Goal: Information Seeking & Learning: Learn about a topic

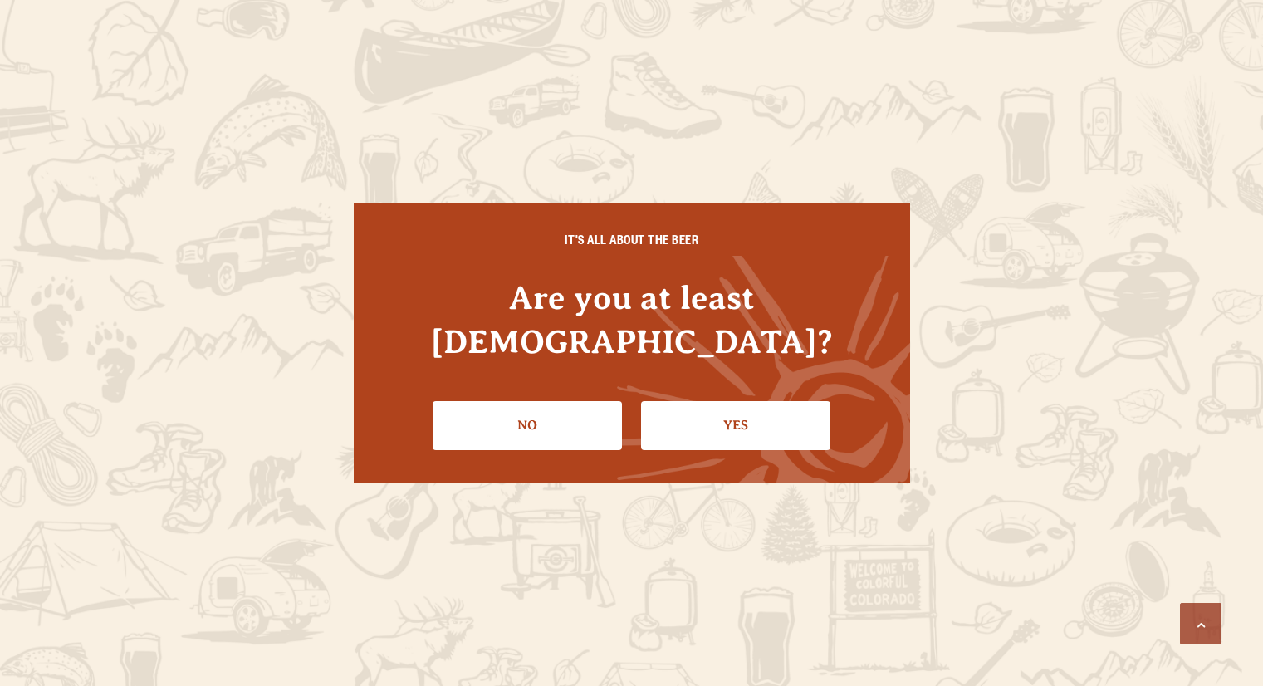
scroll to position [415, 0]
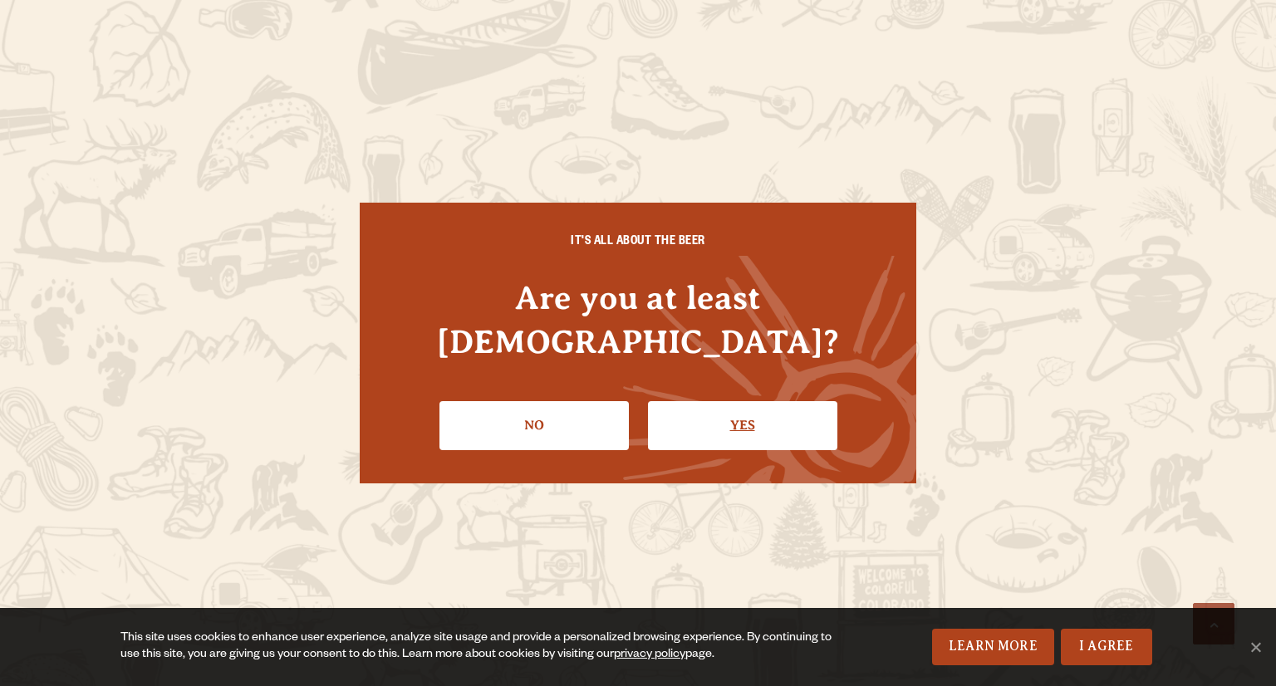
click at [724, 406] on link "Yes" at bounding box center [742, 425] width 189 height 48
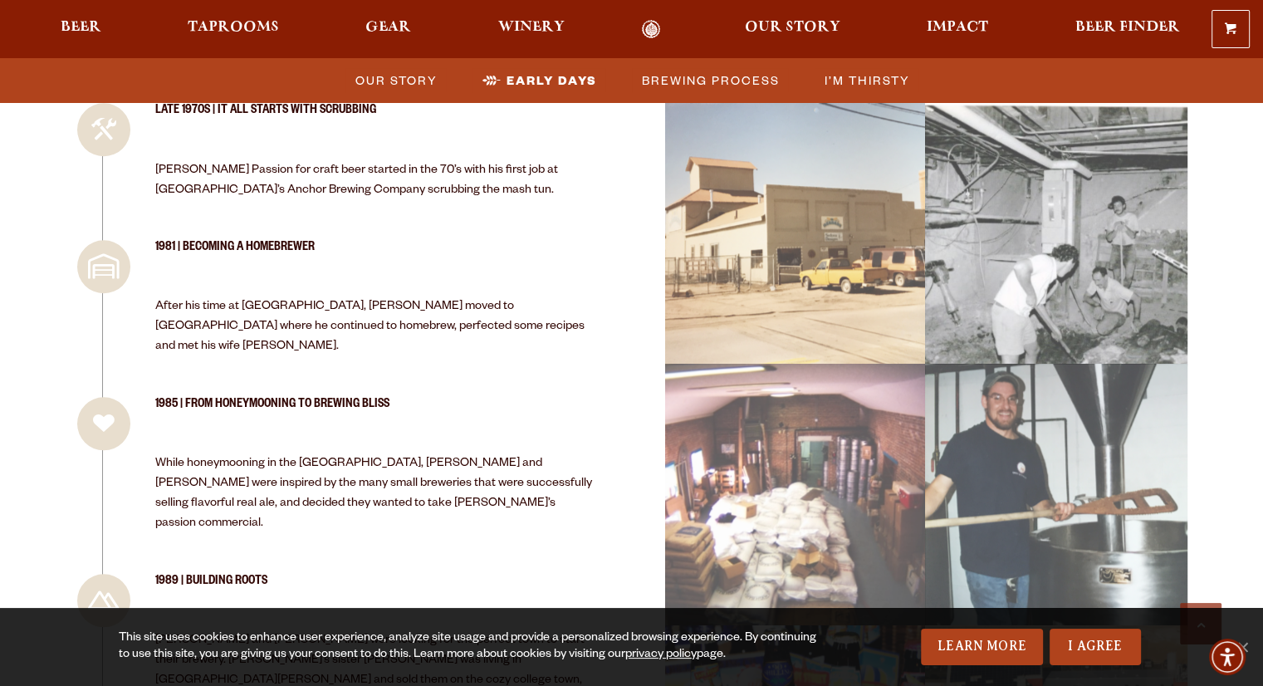
scroll to position [1828, 0]
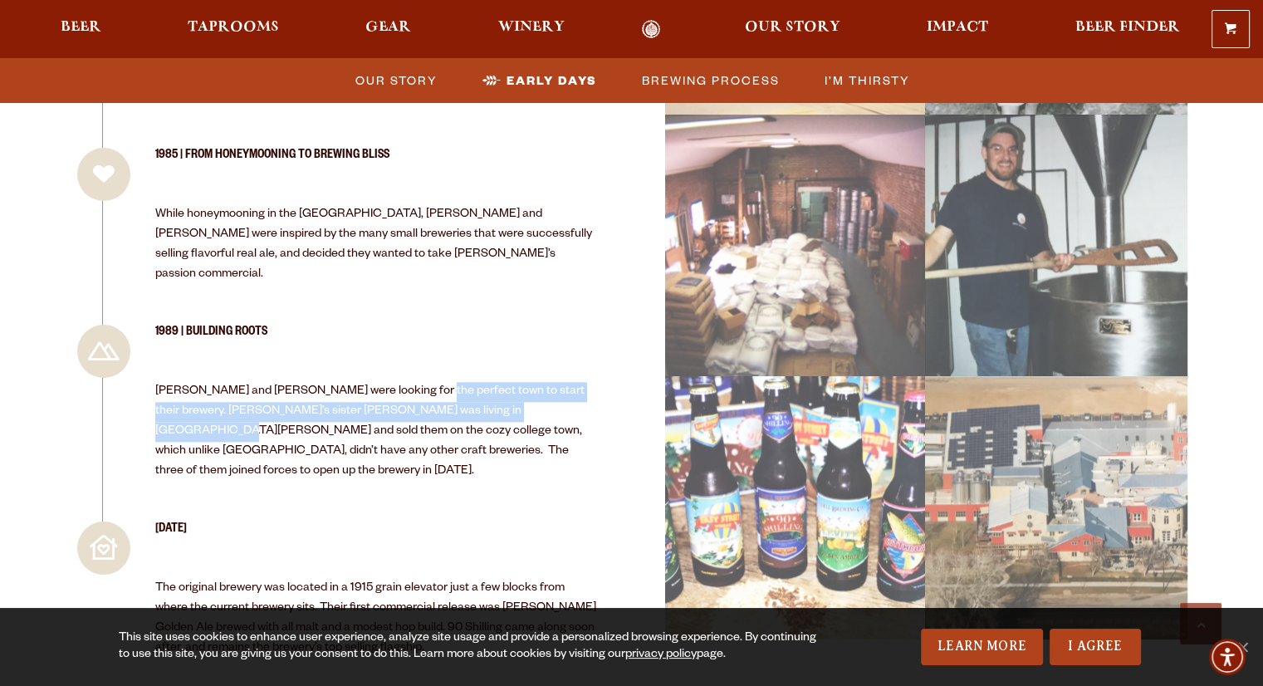
drag, startPoint x: 429, startPoint y: 290, endPoint x: 531, endPoint y: 303, distance: 103.0
click at [531, 382] on p "[PERSON_NAME] and [PERSON_NAME] were looking for the perfect town to start thei…" at bounding box center [377, 432] width 444 height 100
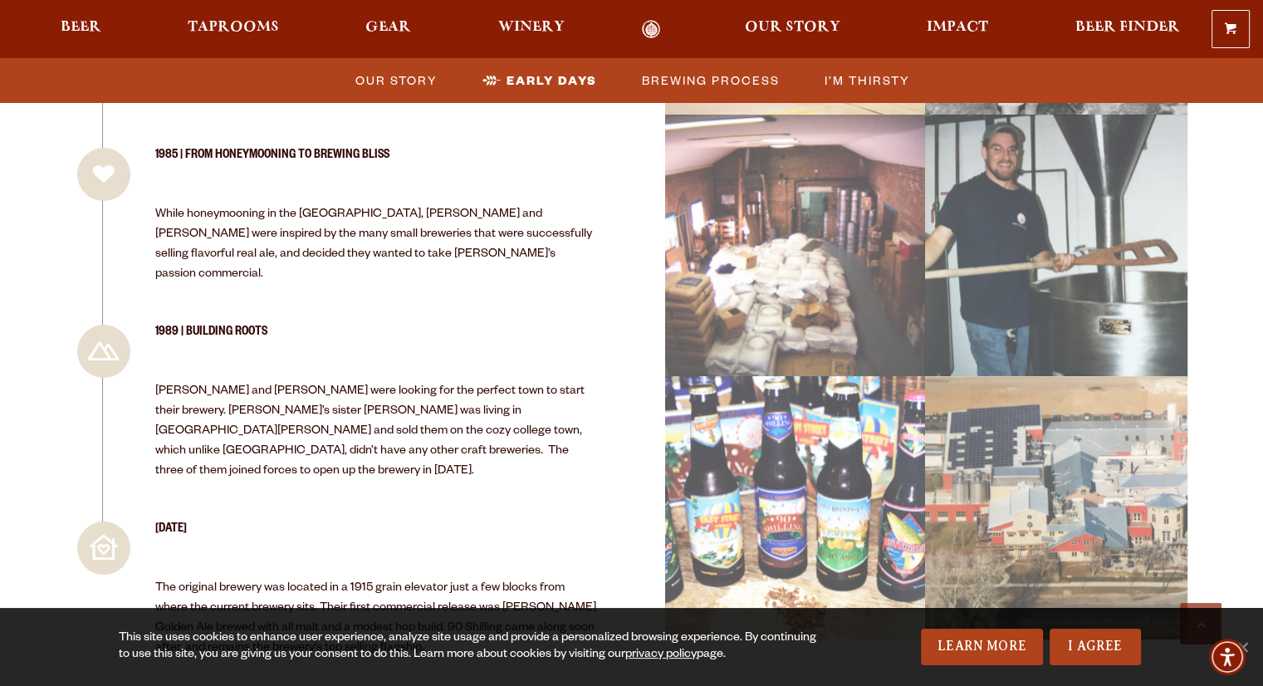
drag, startPoint x: 295, startPoint y: 290, endPoint x: 303, endPoint y: 293, distance: 8.9
click at [296, 382] on p "[PERSON_NAME] and [PERSON_NAME] were looking for the perfect town to start thei…" at bounding box center [377, 432] width 444 height 100
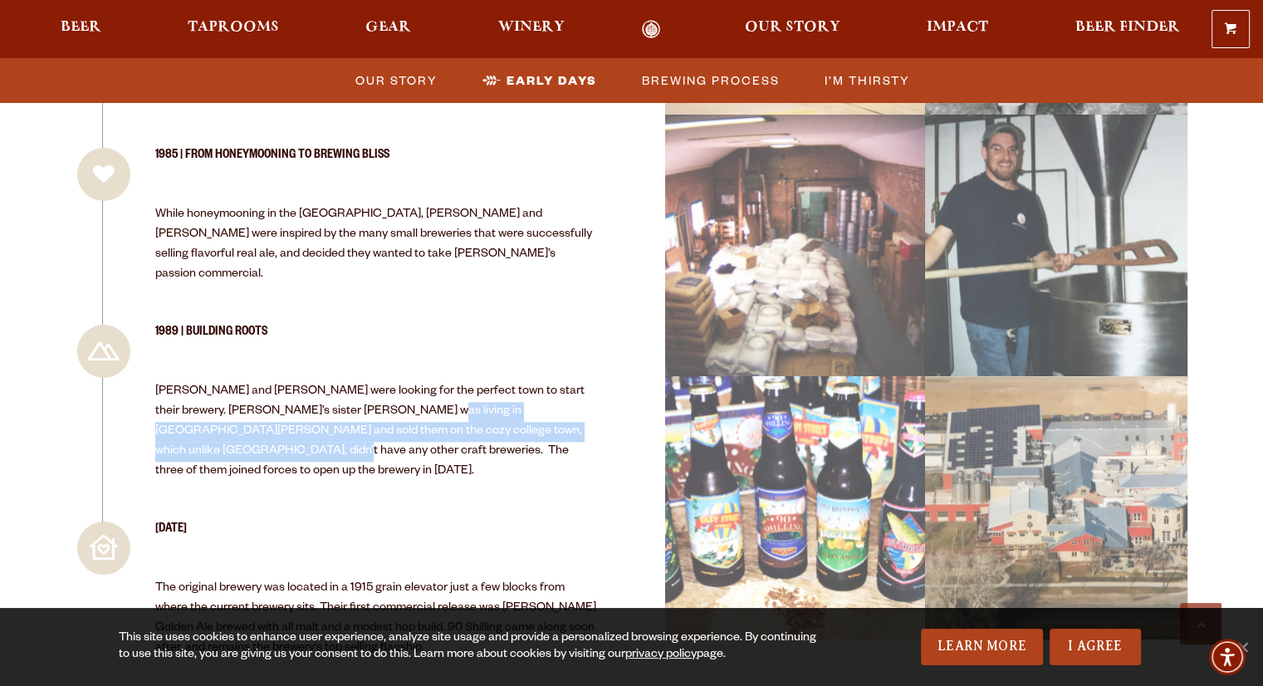
drag, startPoint x: 420, startPoint y: 312, endPoint x: 565, endPoint y: 333, distance: 146.0
click at [565, 382] on p "[PERSON_NAME] and [PERSON_NAME] were looking for the perfect town to start thei…" at bounding box center [377, 432] width 444 height 100
click at [405, 382] on p "[PERSON_NAME] and [PERSON_NAME] were looking for the perfect town to start thei…" at bounding box center [377, 432] width 444 height 100
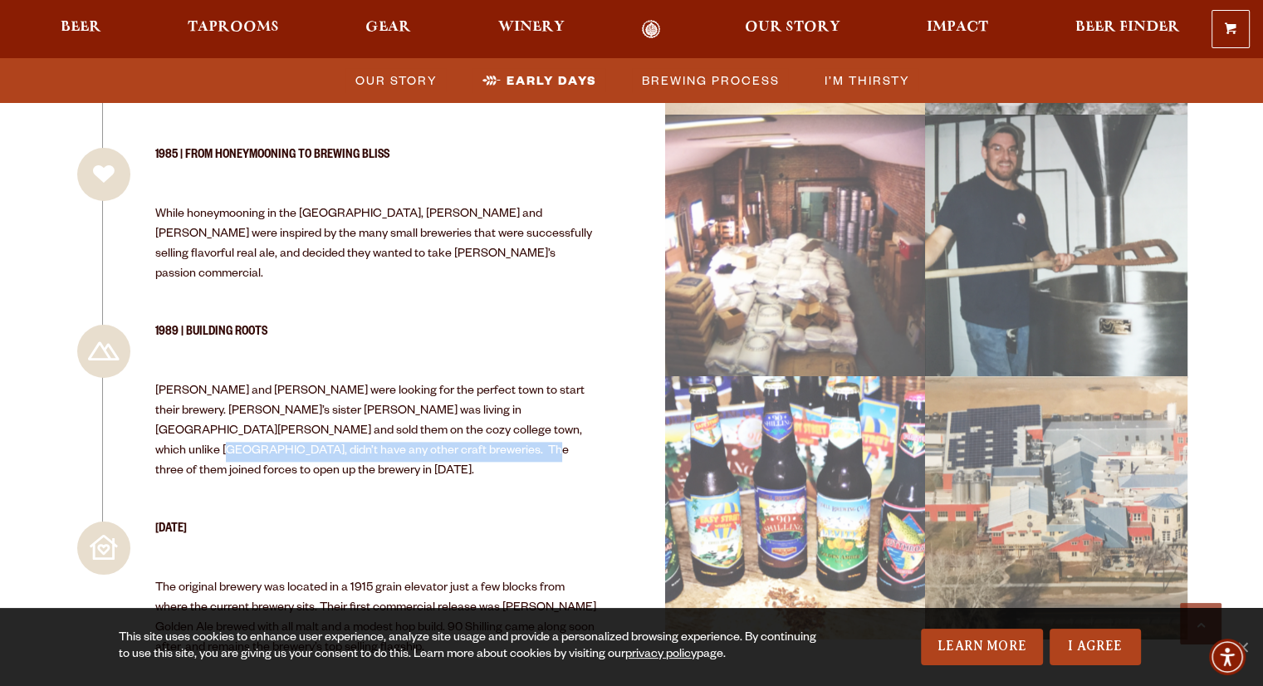
drag, startPoint x: 459, startPoint y: 321, endPoint x: 530, endPoint y: 353, distance: 78.1
click at [530, 382] on p "[PERSON_NAME] and [PERSON_NAME] were looking for the perfect town to start thei…" at bounding box center [377, 432] width 444 height 100
click at [418, 376] on li "1989 | Building Roots [PERSON_NAME] and [PERSON_NAME] were looking for the perf…" at bounding box center [337, 423] width 523 height 197
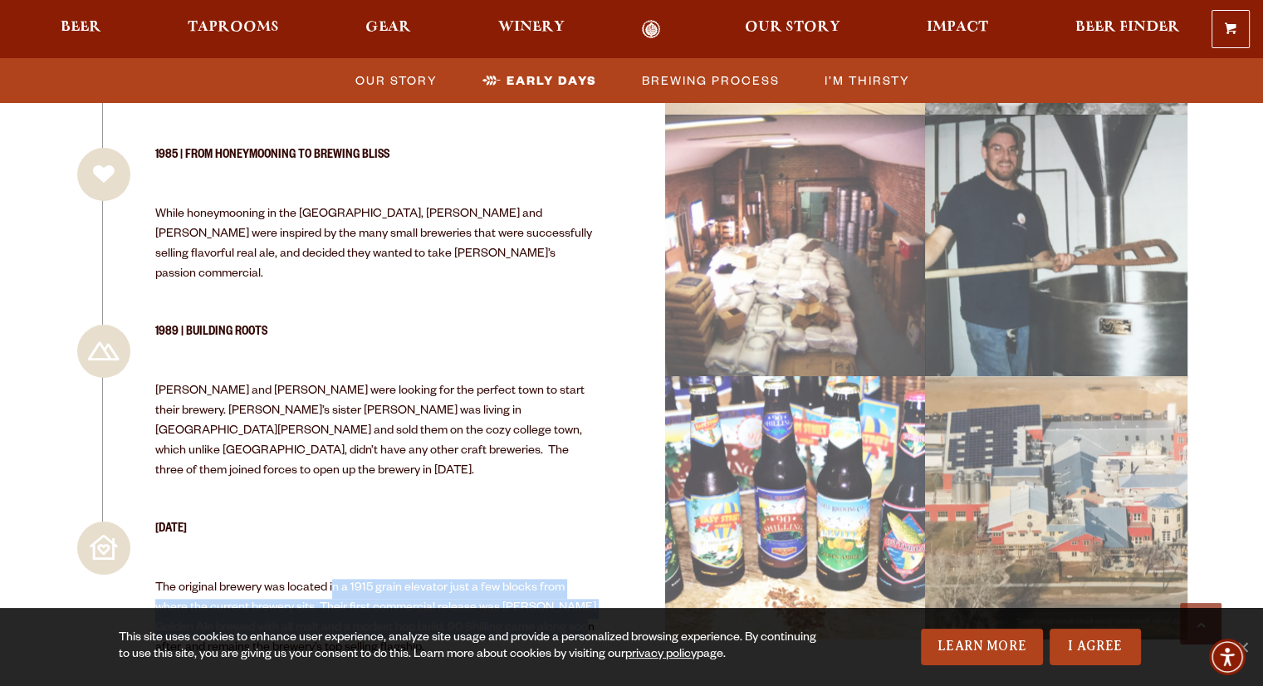
drag, startPoint x: 336, startPoint y: 462, endPoint x: 558, endPoint y: 507, distance: 227.1
click at [558, 579] on p "The original brewery was located in a 1915 grain elevator just a few blocks fro…" at bounding box center [377, 619] width 444 height 80
click at [522, 579] on p "The original brewery was located in a 1915 grain elevator just a few blocks fro…" at bounding box center [377, 619] width 444 height 80
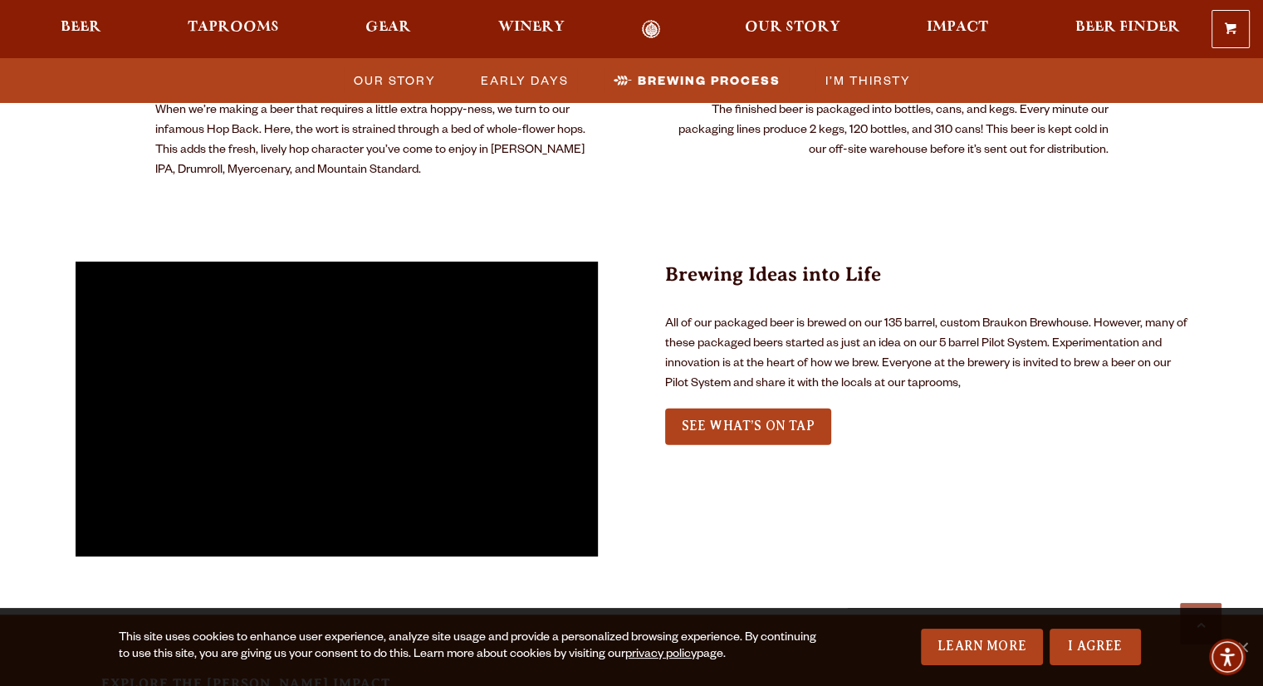
scroll to position [3821, 0]
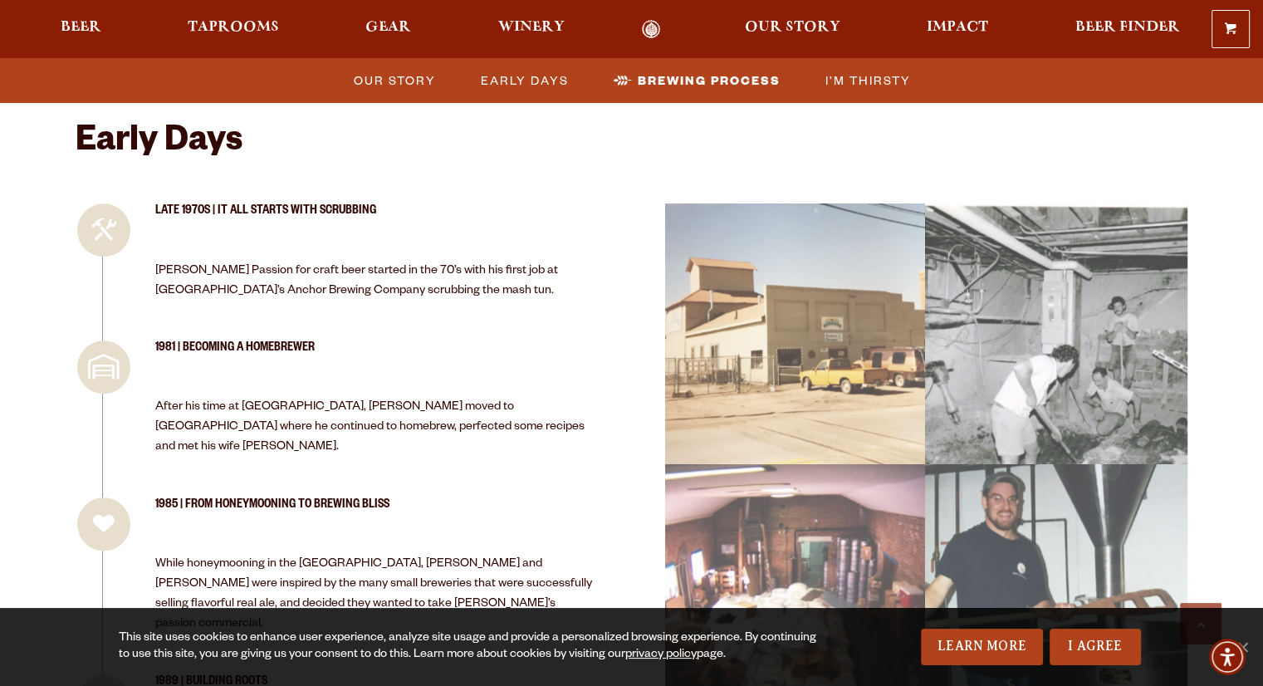
drag, startPoint x: 694, startPoint y: 372, endPoint x: 714, endPoint y: 179, distance: 194.7
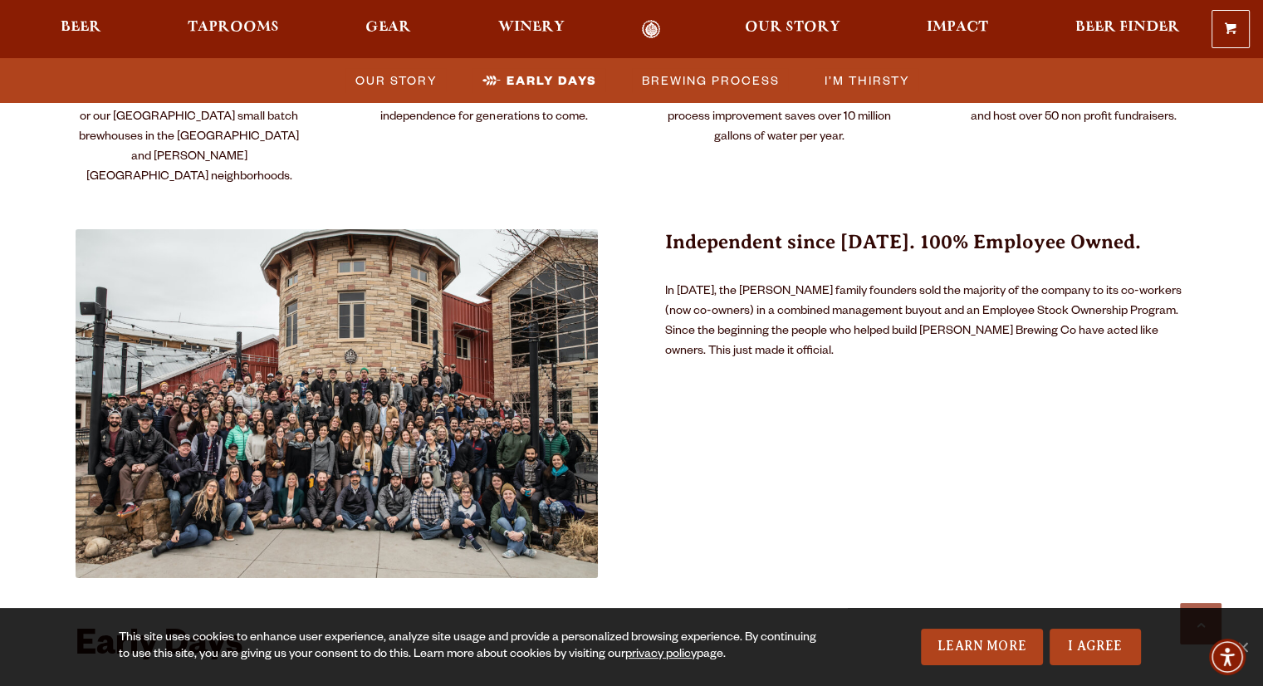
drag, startPoint x: 272, startPoint y: 433, endPoint x: 272, endPoint y: 406, distance: 26.6
